Goal: Contribute content

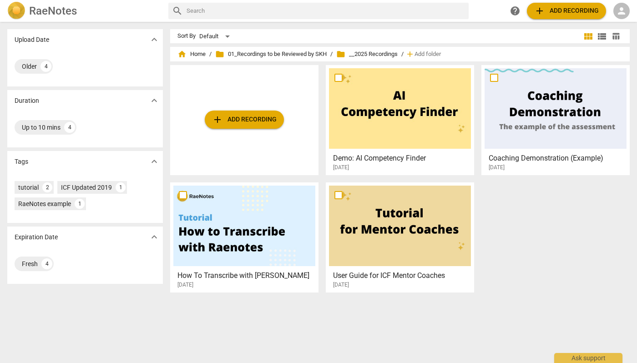
click at [626, 10] on span "person" at bounding box center [621, 10] width 11 height 11
click at [619, 20] on li "Login" at bounding box center [614, 22] width 33 height 22
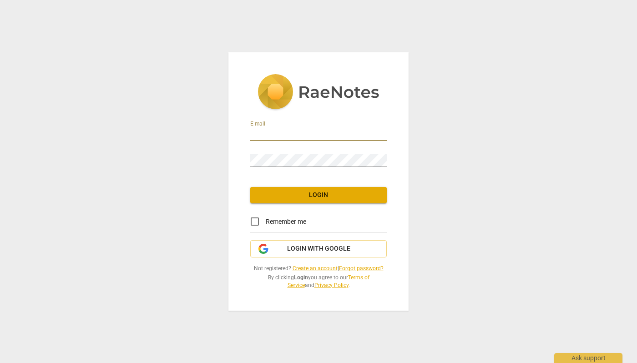
click at [354, 132] on input "email" at bounding box center [318, 134] width 137 height 13
type input "[EMAIL_ADDRESS][DOMAIN_NAME]"
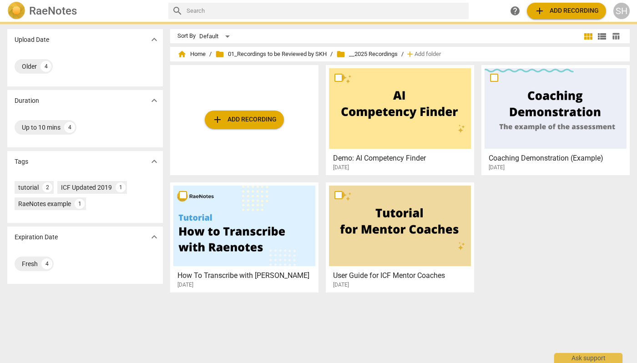
click at [308, 199] on div at bounding box center [244, 226] width 142 height 81
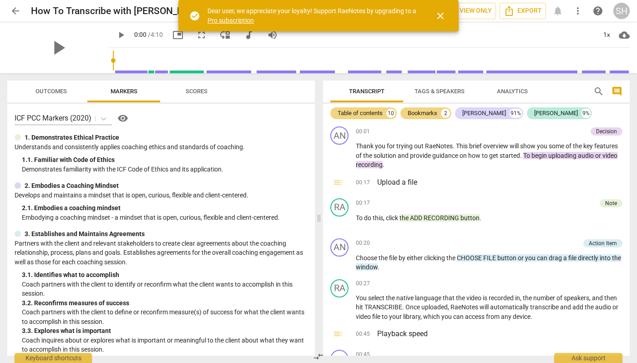
click at [16, 9] on span "arrow_back" at bounding box center [15, 10] width 11 height 11
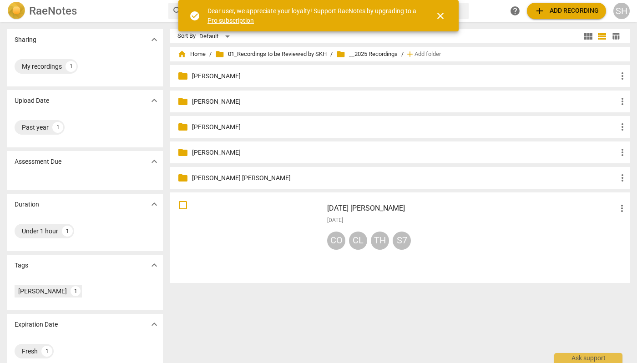
click at [221, 176] on p "[PERSON_NAME] [PERSON_NAME]" at bounding box center [404, 178] width 425 height 10
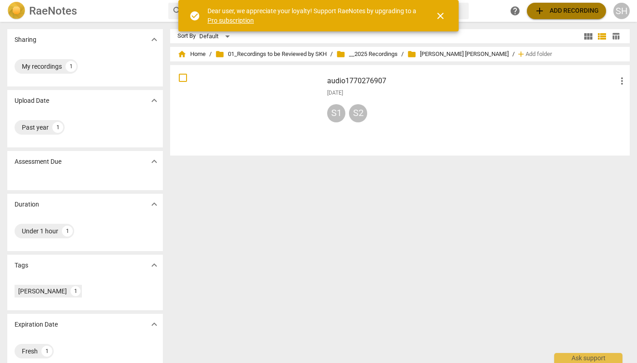
click at [548, 10] on span "add Add recording" at bounding box center [567, 10] width 65 height 11
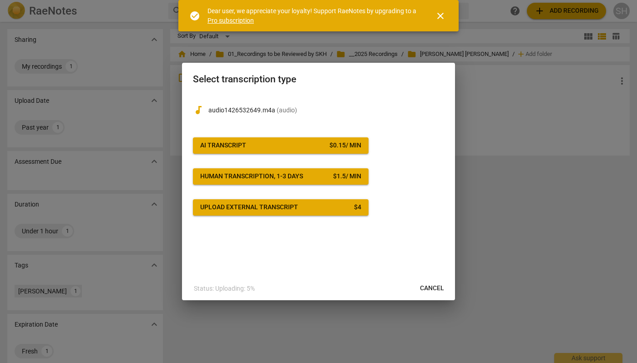
click at [303, 147] on span "AI Transcript $ 0.15 / min" at bounding box center [280, 145] width 161 height 9
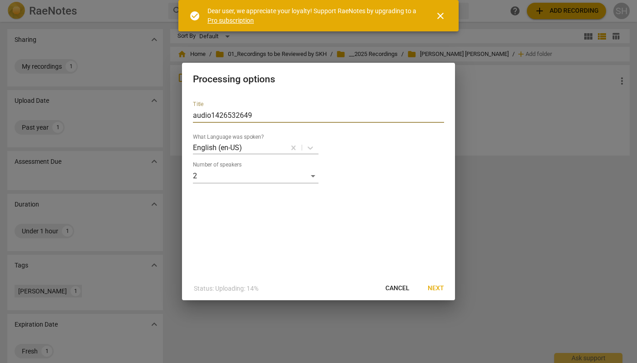
drag, startPoint x: 246, startPoint y: 114, endPoint x: 174, endPoint y: 117, distance: 72.5
click at [174, 117] on div "Processing options Title audio1426532649 What Language was spoken? English (en-…" at bounding box center [318, 181] width 637 height 363
type input "[DATE] JMC Coaching Session #2"
click at [433, 291] on span "Next" at bounding box center [436, 288] width 16 height 9
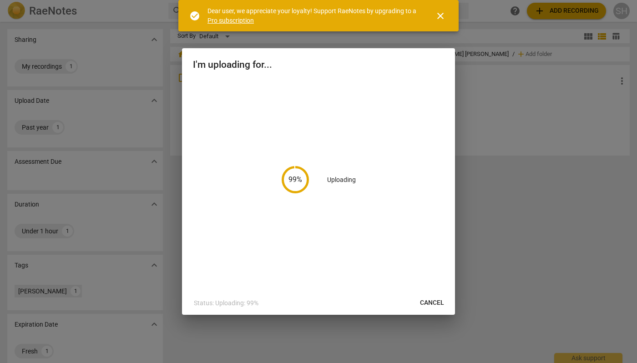
click at [440, 16] on span "close" at bounding box center [440, 15] width 11 height 11
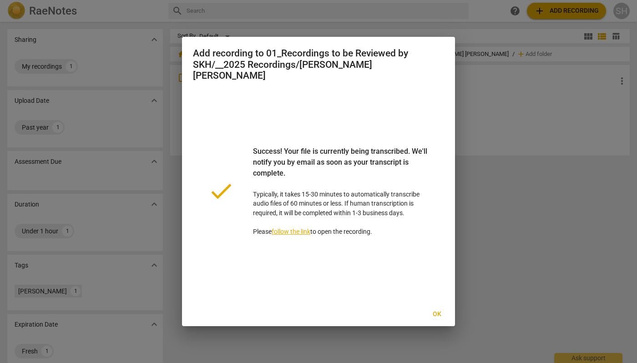
click at [440, 310] on span "Ok" at bounding box center [437, 314] width 15 height 9
